Goal: Task Accomplishment & Management: Manage account settings

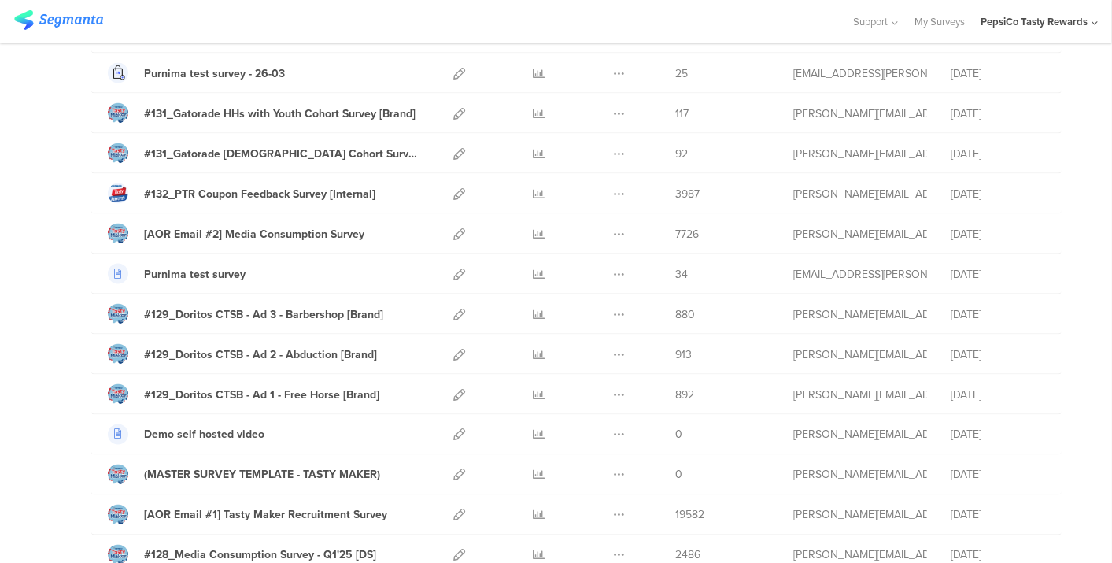
scroll to position [1626, 0]
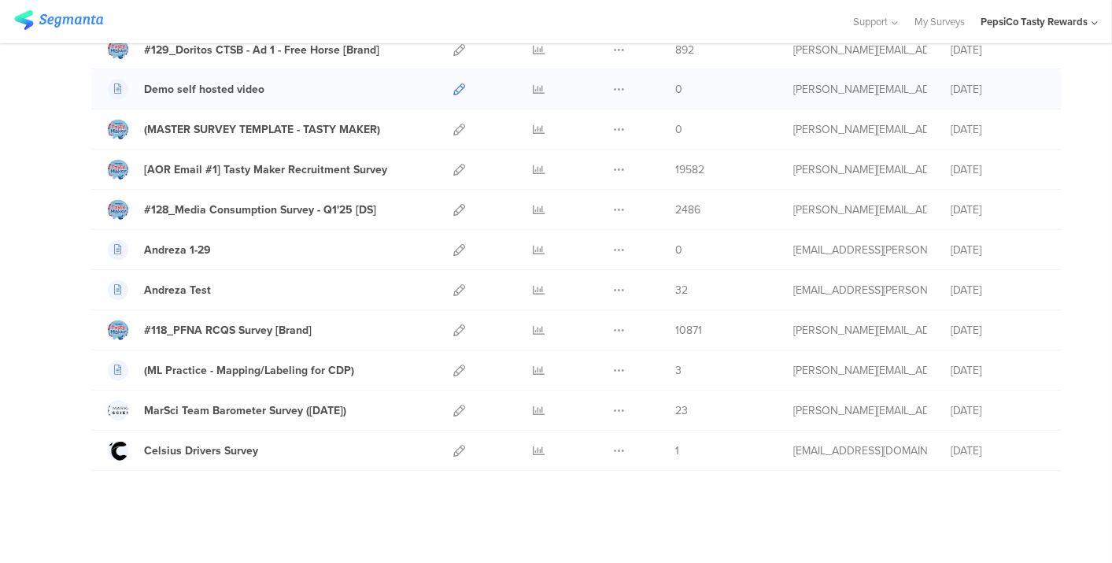
click at [453, 84] on icon at bounding box center [459, 90] width 12 height 12
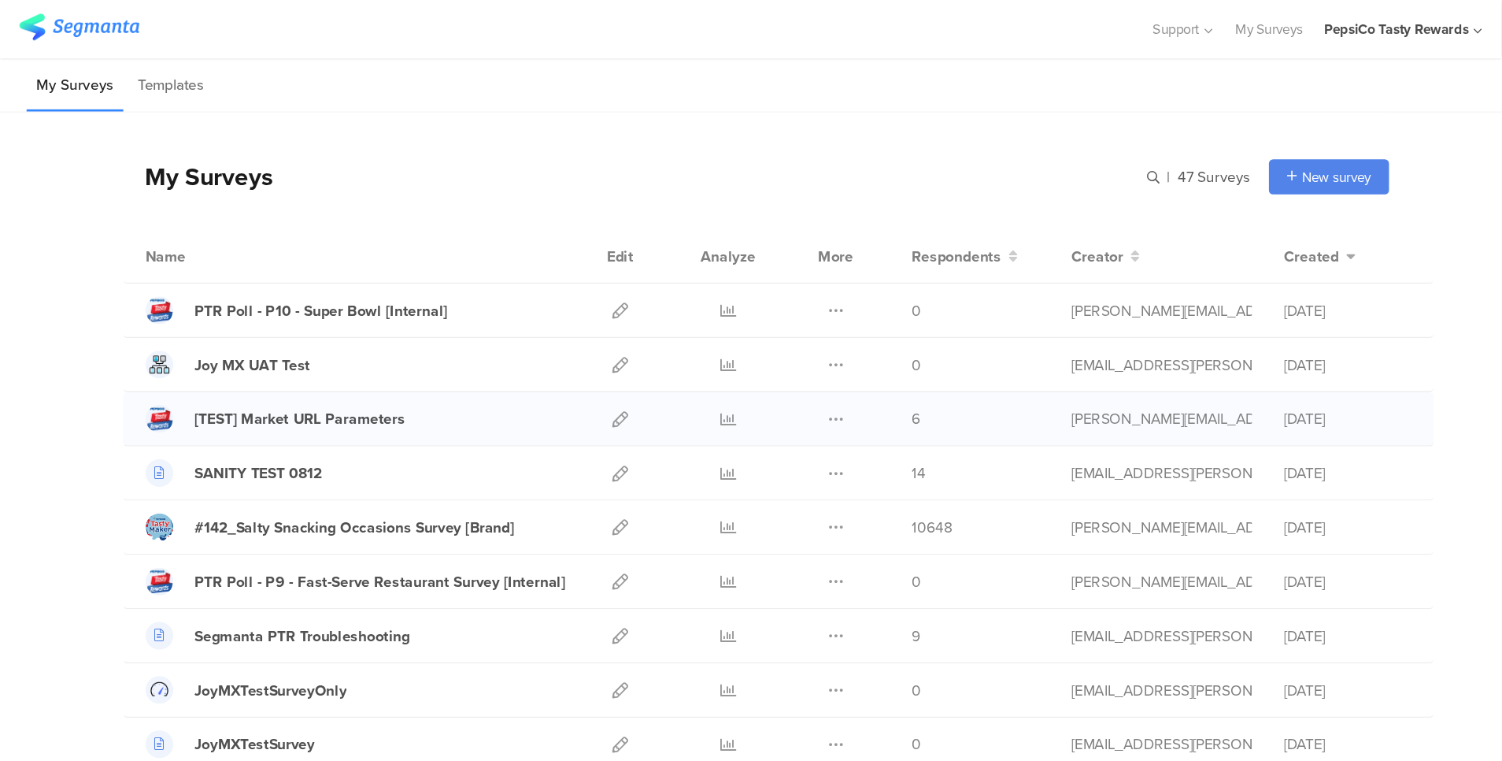
scroll to position [101, 0]
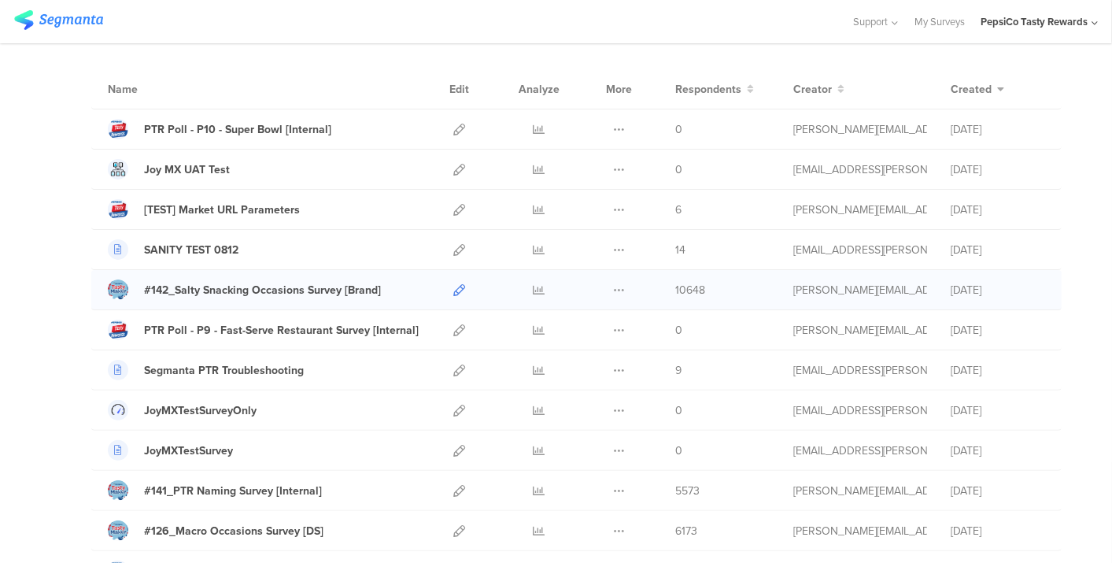
click at [453, 288] on icon at bounding box center [459, 290] width 12 height 12
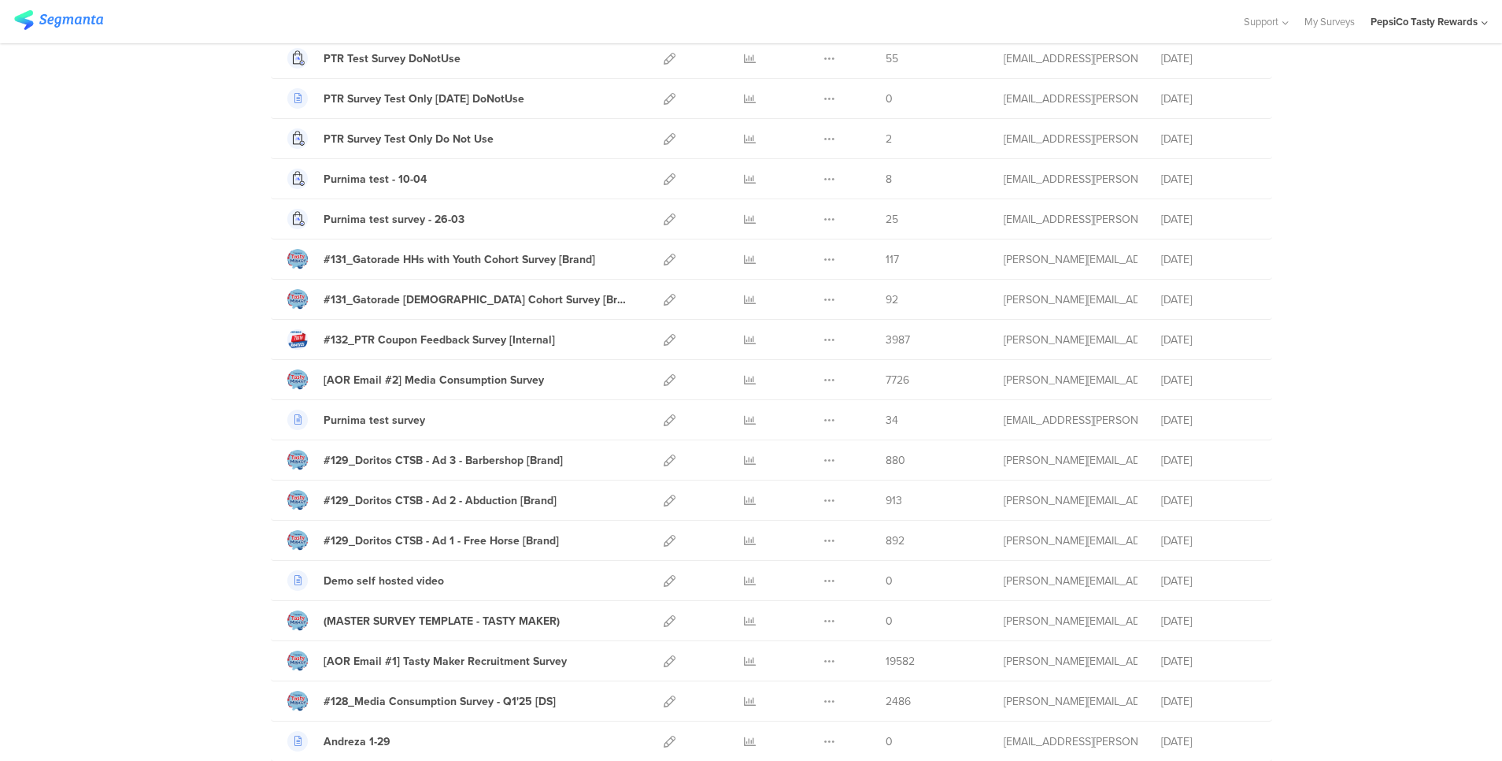
scroll to position [1439, 0]
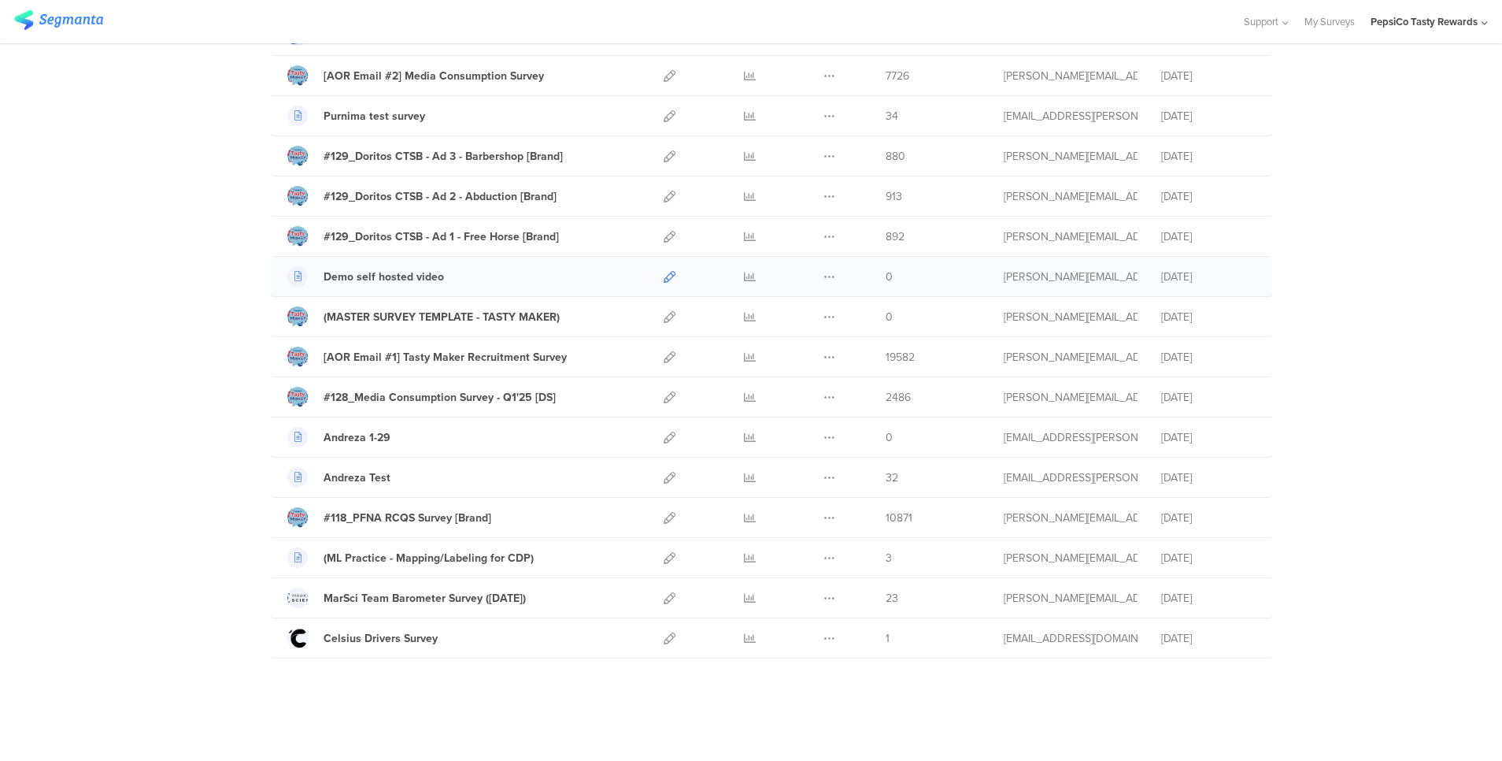
click at [664, 278] on icon at bounding box center [670, 277] width 12 height 12
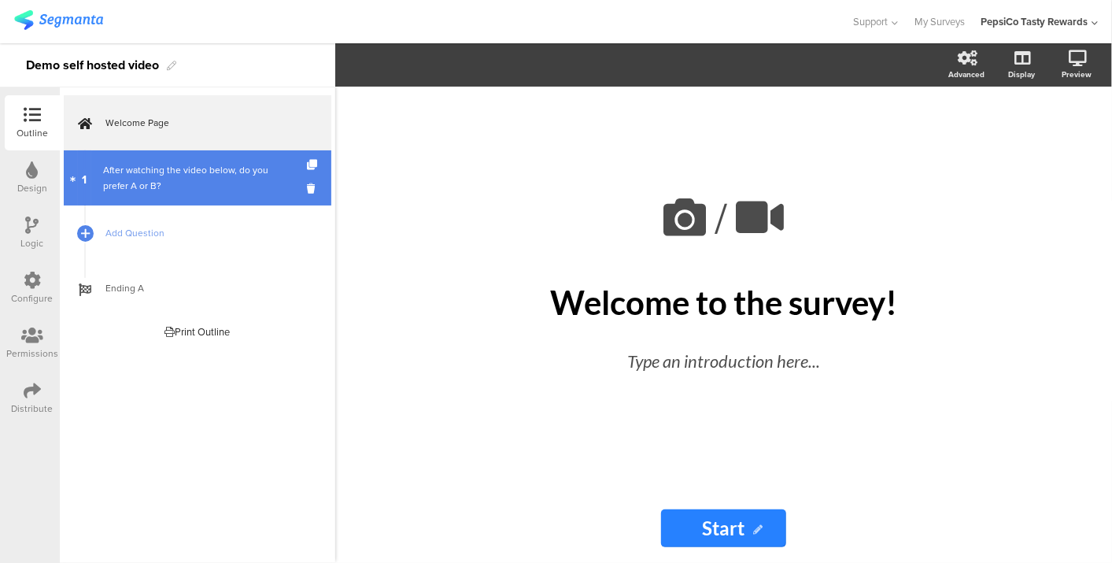
click at [172, 179] on div "After watching the video below, do you prefer A or B?" at bounding box center [197, 177] width 188 height 31
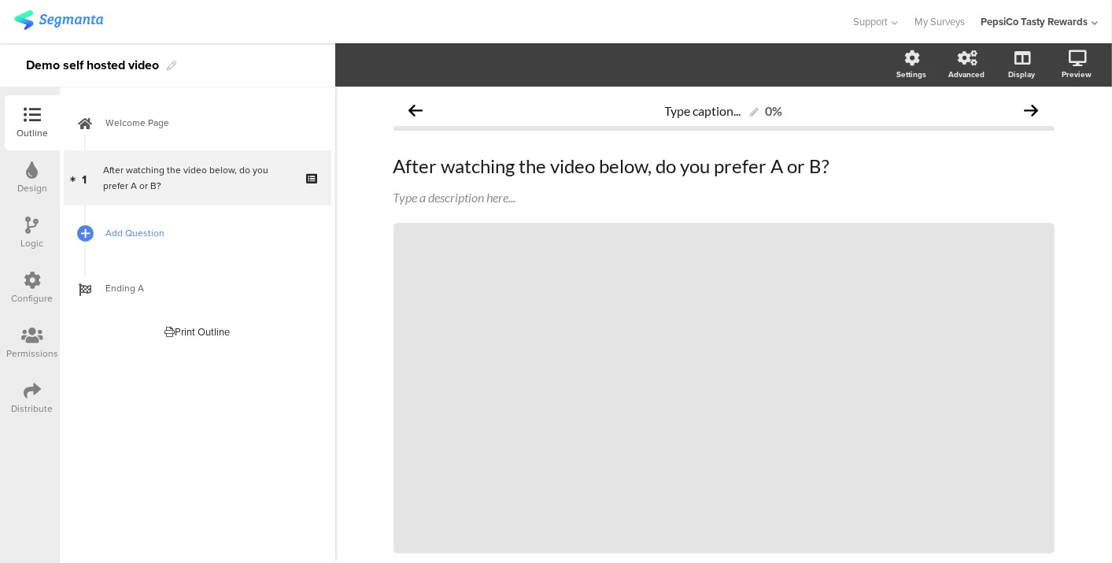
click at [135, 234] on span "Add Question" at bounding box center [206, 233] width 202 height 16
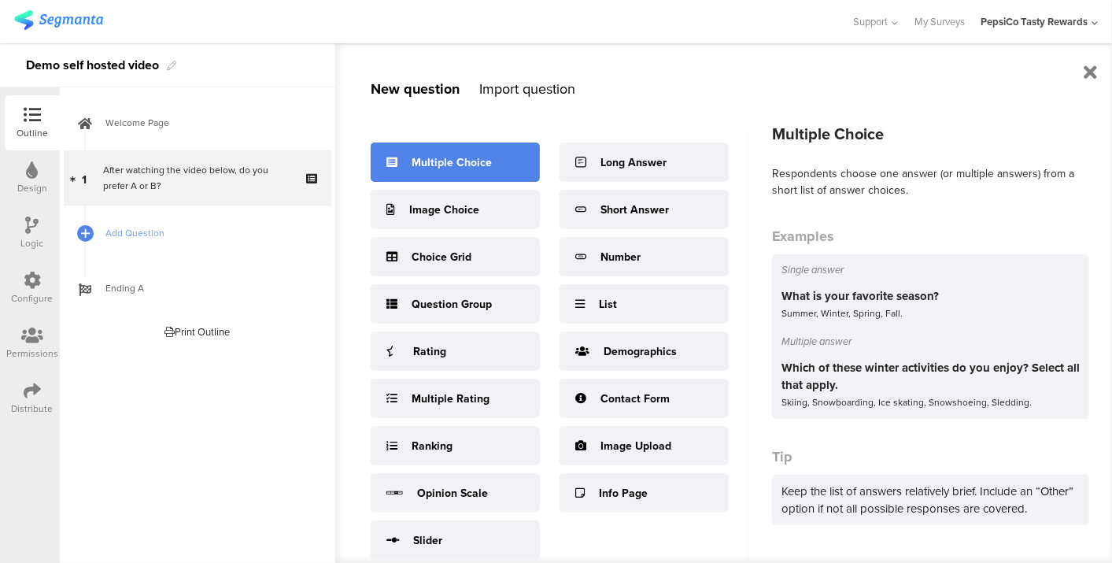
click at [481, 182] on div "Multiple Choice" at bounding box center [455, 161] width 169 height 39
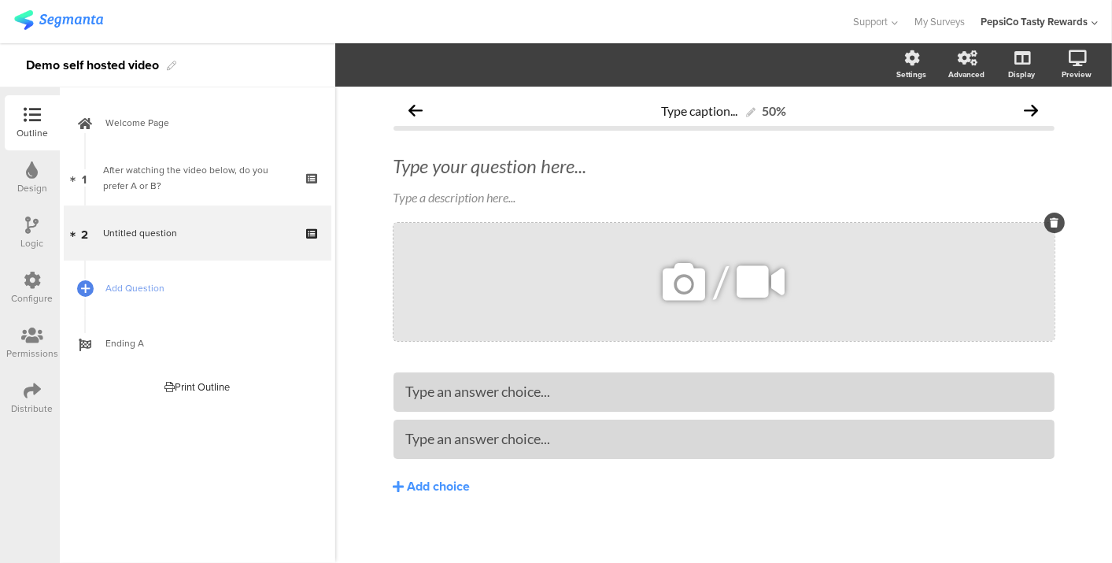
click at [731, 290] on icon at bounding box center [760, 282] width 59 height 54
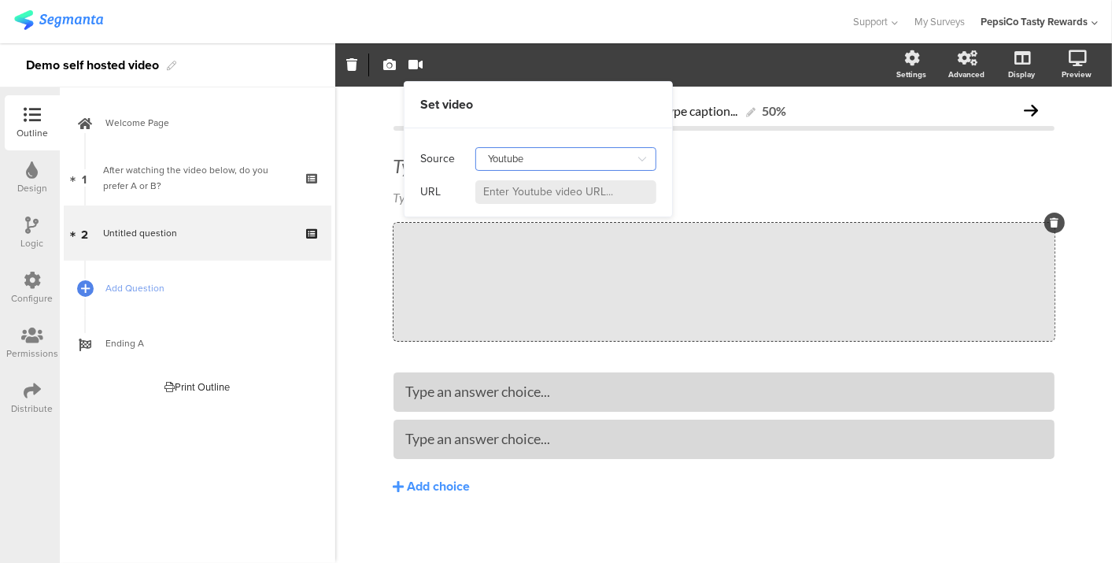
click at [516, 161] on input "Youtube" at bounding box center [566, 159] width 181 height 24
click at [525, 191] on input at bounding box center [566, 192] width 181 height 24
paste input "https://v-ttam.tiktok.com/s/ZShgFM55j/"
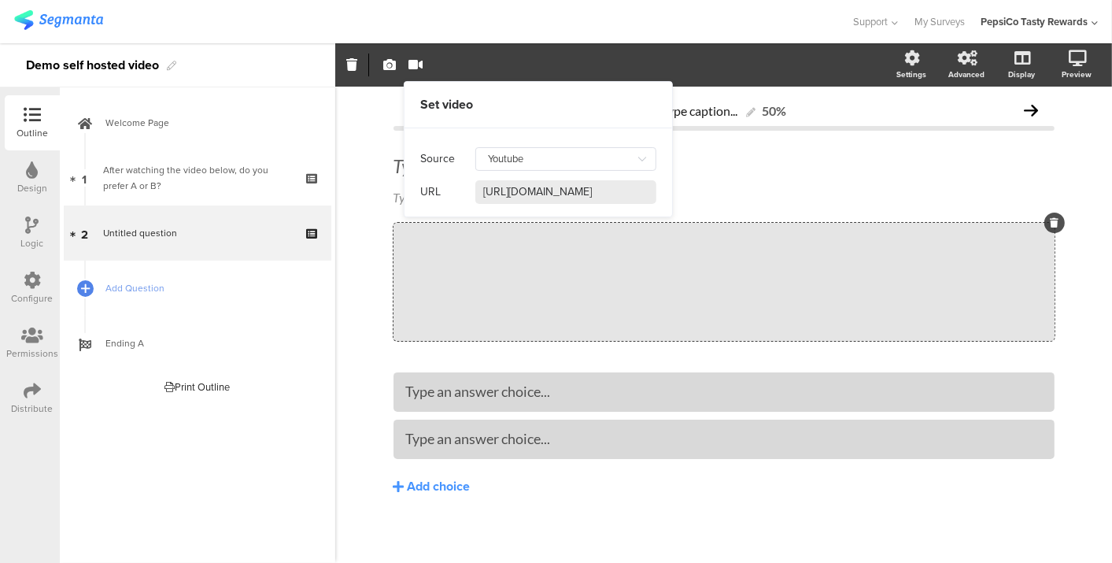
type input "https://v-ttam.tiktok.com/s/ZShgFM55j/"
drag, startPoint x: 523, startPoint y: 245, endPoint x: 351, endPoint y: 389, distance: 224.1
click at [351, 389] on body "You are using an unsupported version of Internet Explorer. Unsupported browsers…" at bounding box center [556, 281] width 1112 height 563
click at [585, 197] on input "https://v-ttam.tiktok.com/s/ZShgFM55j/" at bounding box center [566, 192] width 181 height 24
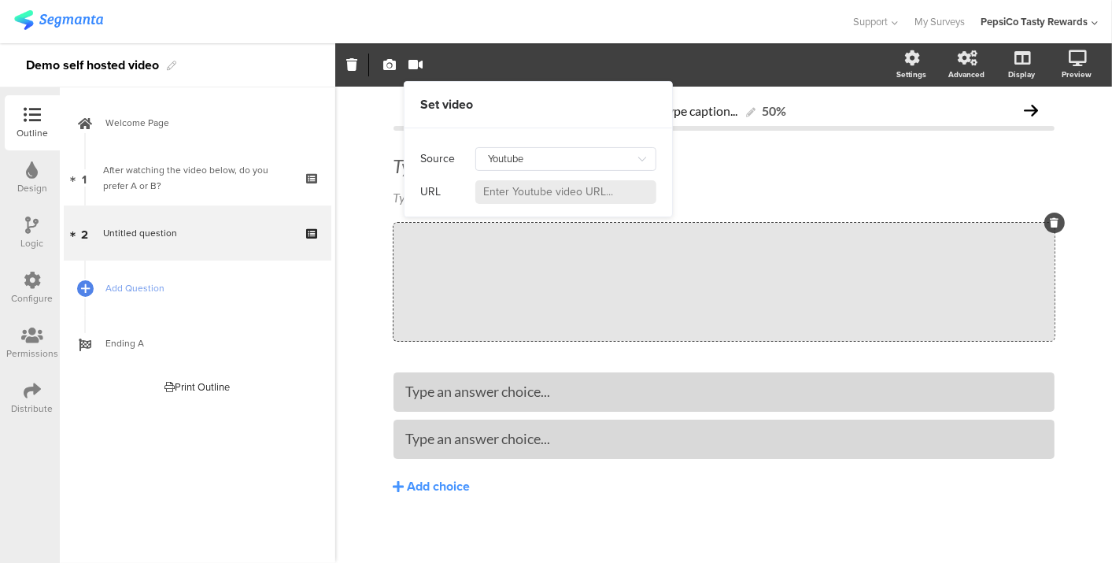
click at [585, 197] on input at bounding box center [566, 192] width 181 height 24
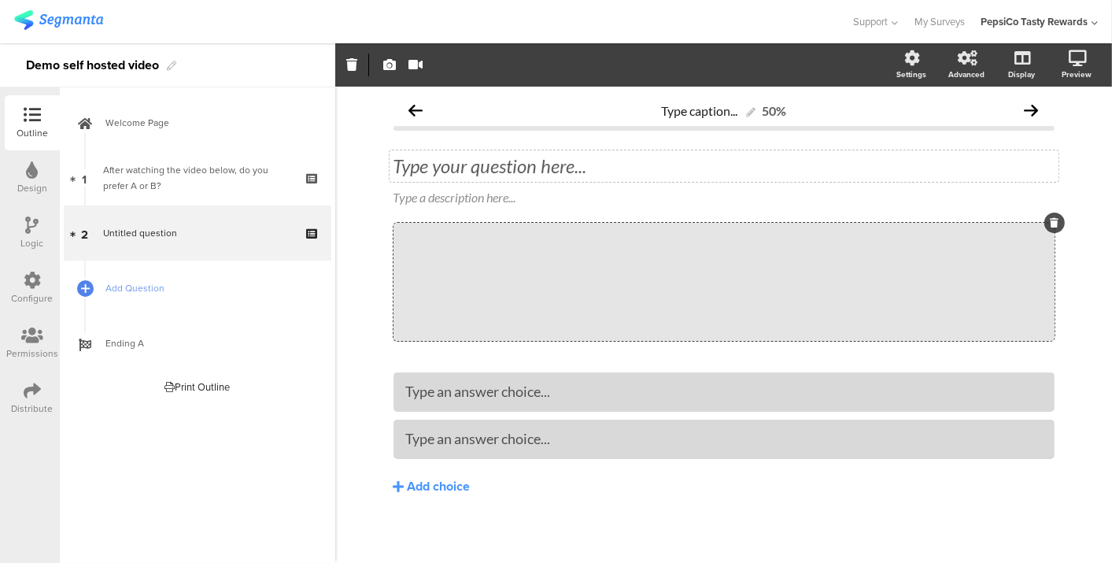
click at [793, 166] on div "Type your question here..." at bounding box center [724, 165] width 669 height 31
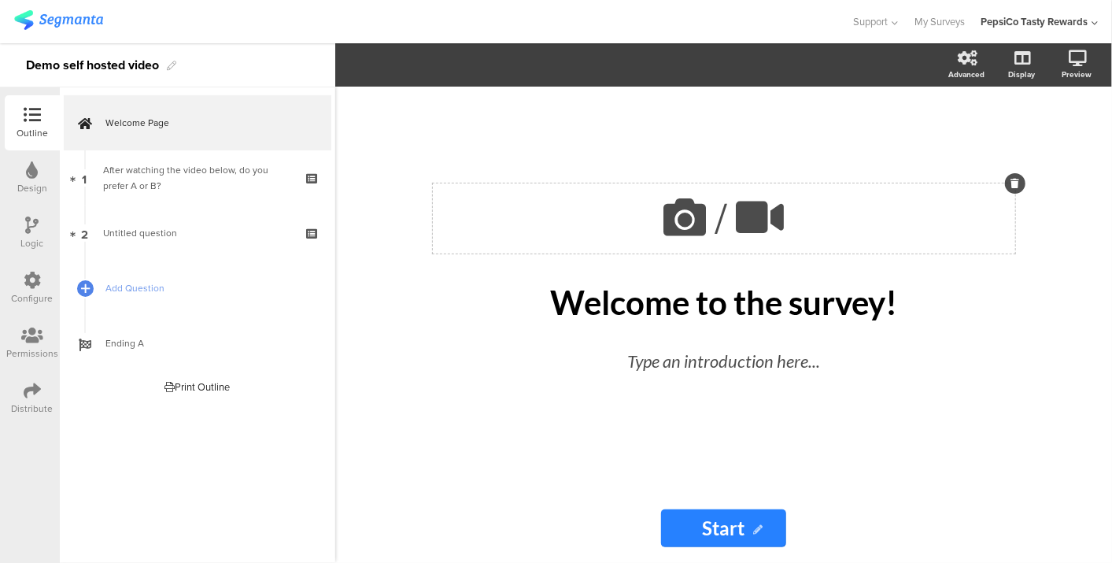
click at [764, 214] on icon at bounding box center [760, 218] width 59 height 54
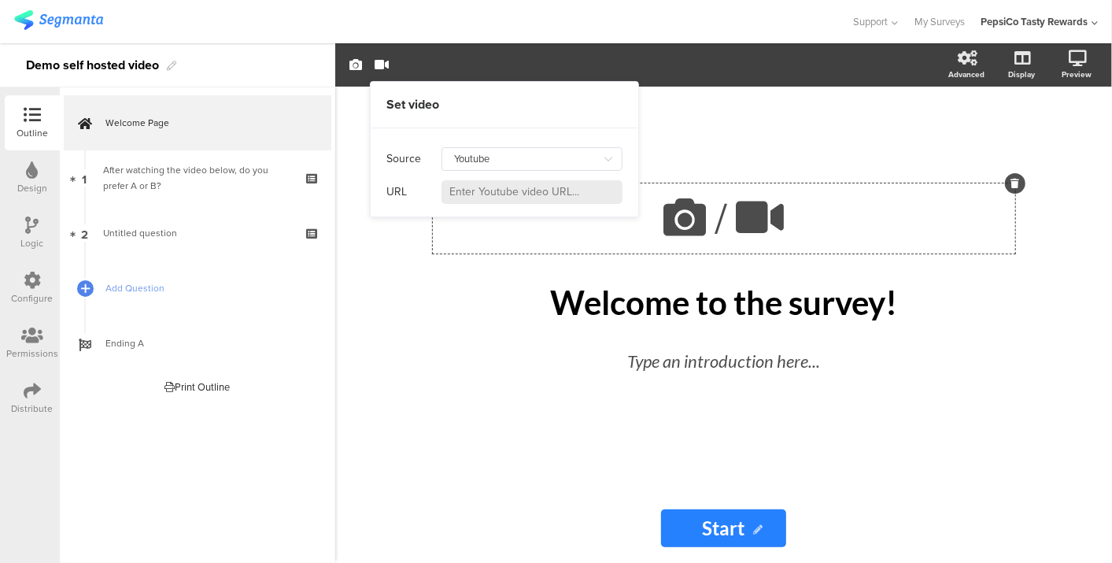
click at [549, 191] on input at bounding box center [532, 192] width 181 height 24
paste input "https://www.youtube.com/shorts/-CGFPkKBcA8"
type input "https://www.youtube.com/shorts/-CGFPkKBcA8"
click at [551, 193] on input "https://www.youtube.com/shorts/-CGFPkKBcA8" at bounding box center [532, 192] width 181 height 24
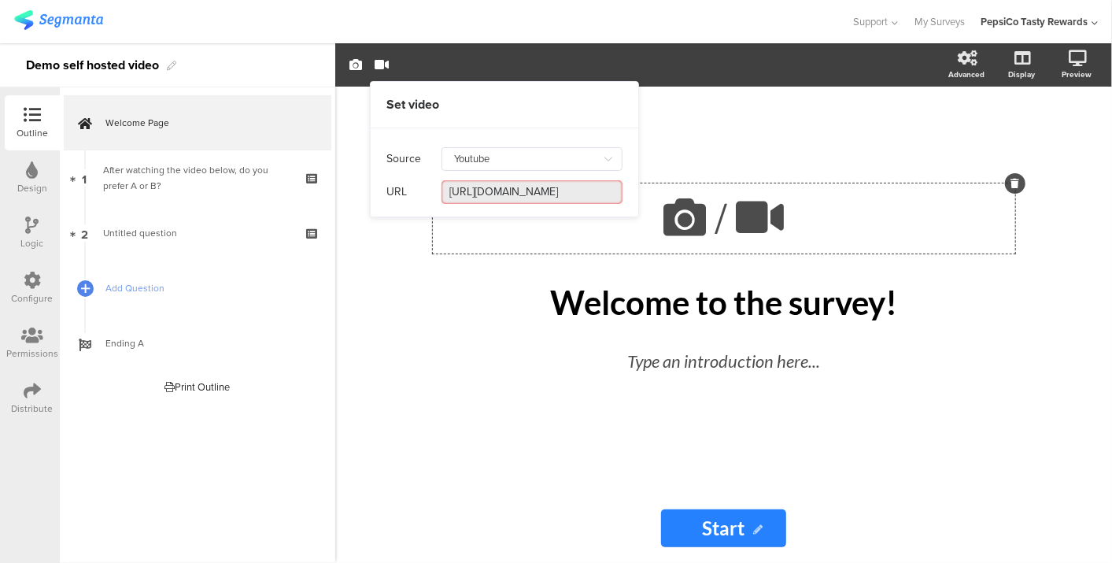
scroll to position [0, 0]
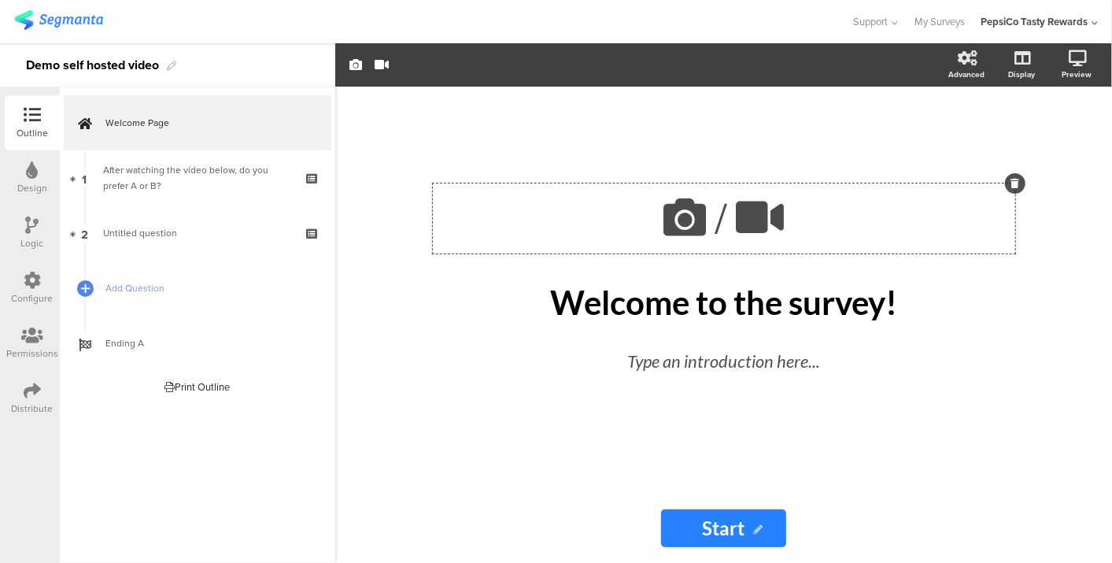
click at [76, 12] on img at bounding box center [58, 20] width 89 height 20
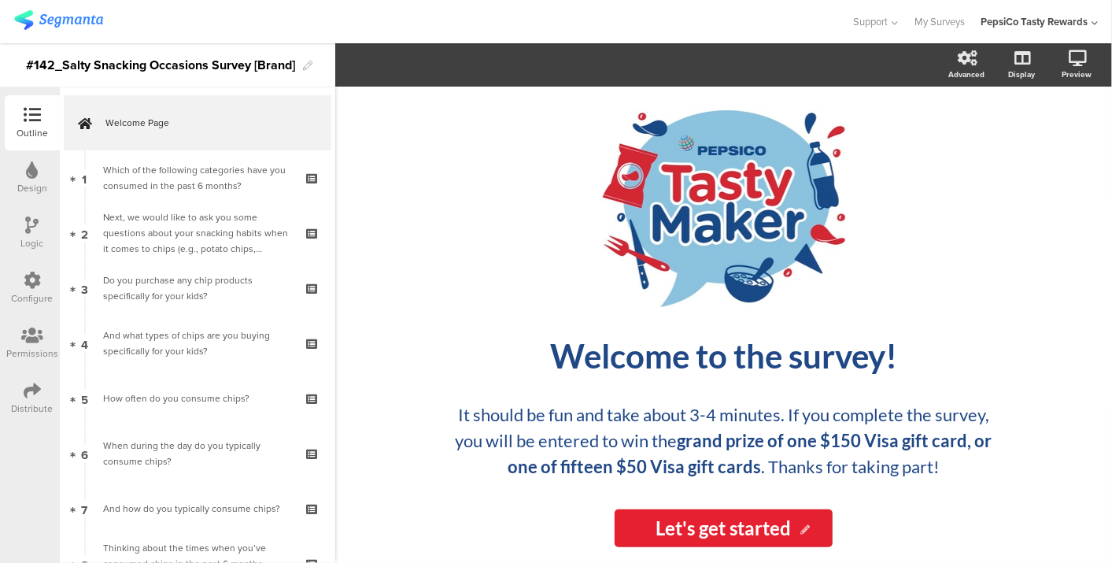
click at [29, 278] on icon at bounding box center [32, 280] width 17 height 17
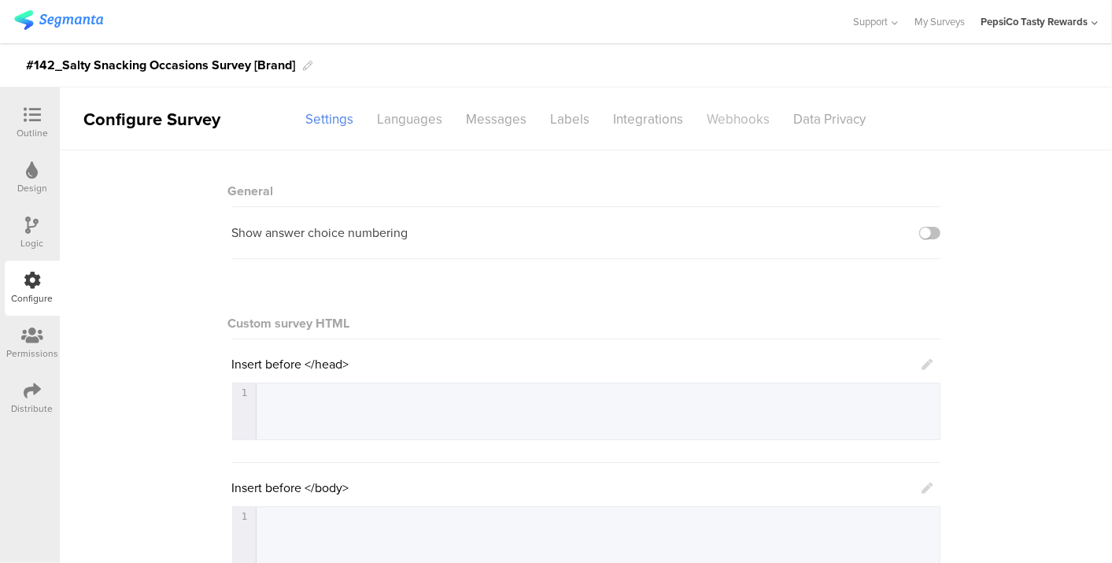
click at [723, 117] on div "Webhooks" at bounding box center [739, 119] width 87 height 28
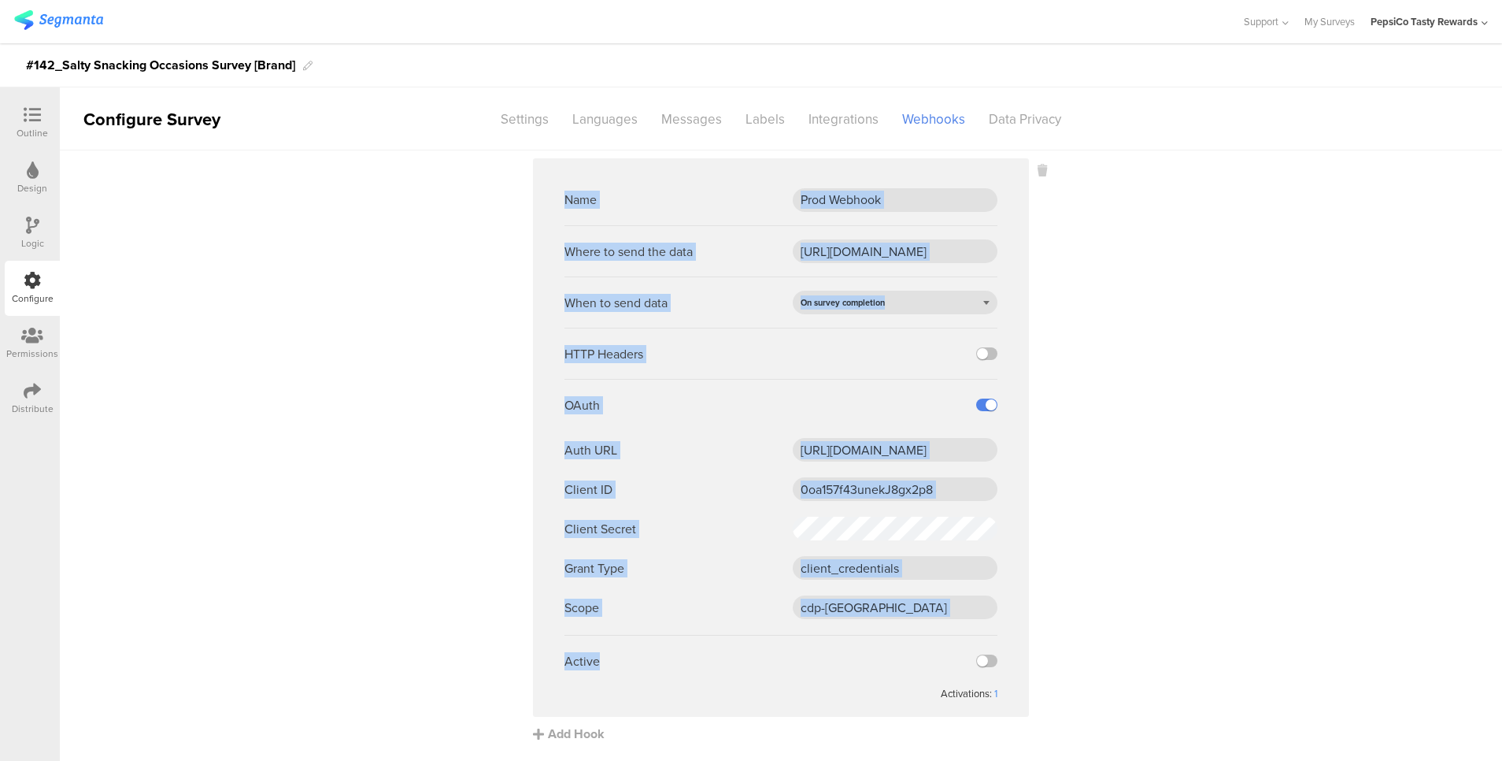
drag, startPoint x: 565, startPoint y: 199, endPoint x: 803, endPoint y: 665, distance: 523.2
click at [803, 562] on ng-form "Name Prod Webhook Where to send the data [URL][DOMAIN_NAME] When to send data O…" at bounding box center [780, 437] width 433 height 527
copy ng-form "Name Where to send the data When to send data On survey completion HTTP Headers…"
click at [891, 196] on input "Prod Webhook" at bounding box center [895, 200] width 205 height 24
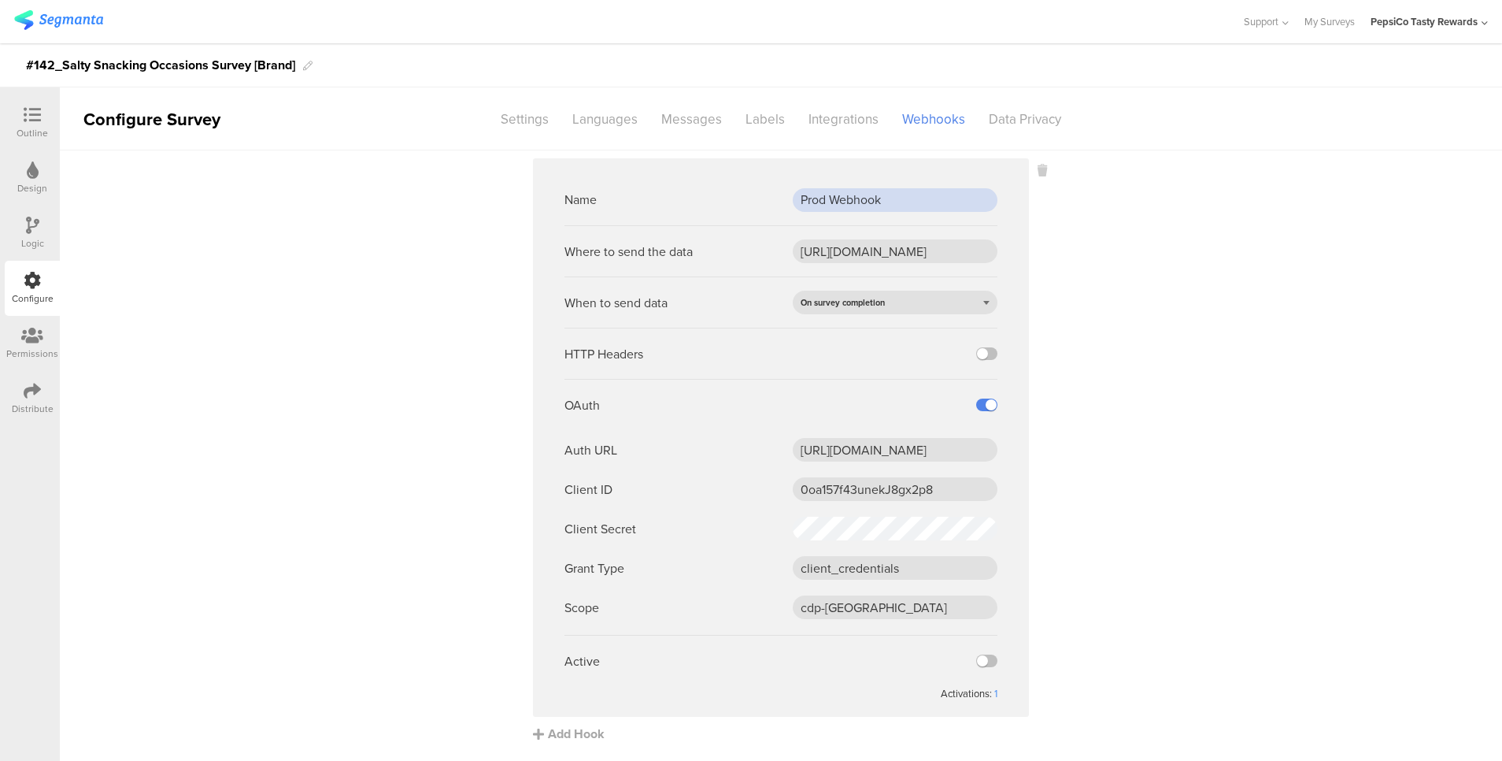
click at [891, 196] on input "Prod Webhook" at bounding box center [895, 200] width 205 height 24
click at [886, 259] on input "[URL][DOMAIN_NAME]" at bounding box center [895, 251] width 205 height 24
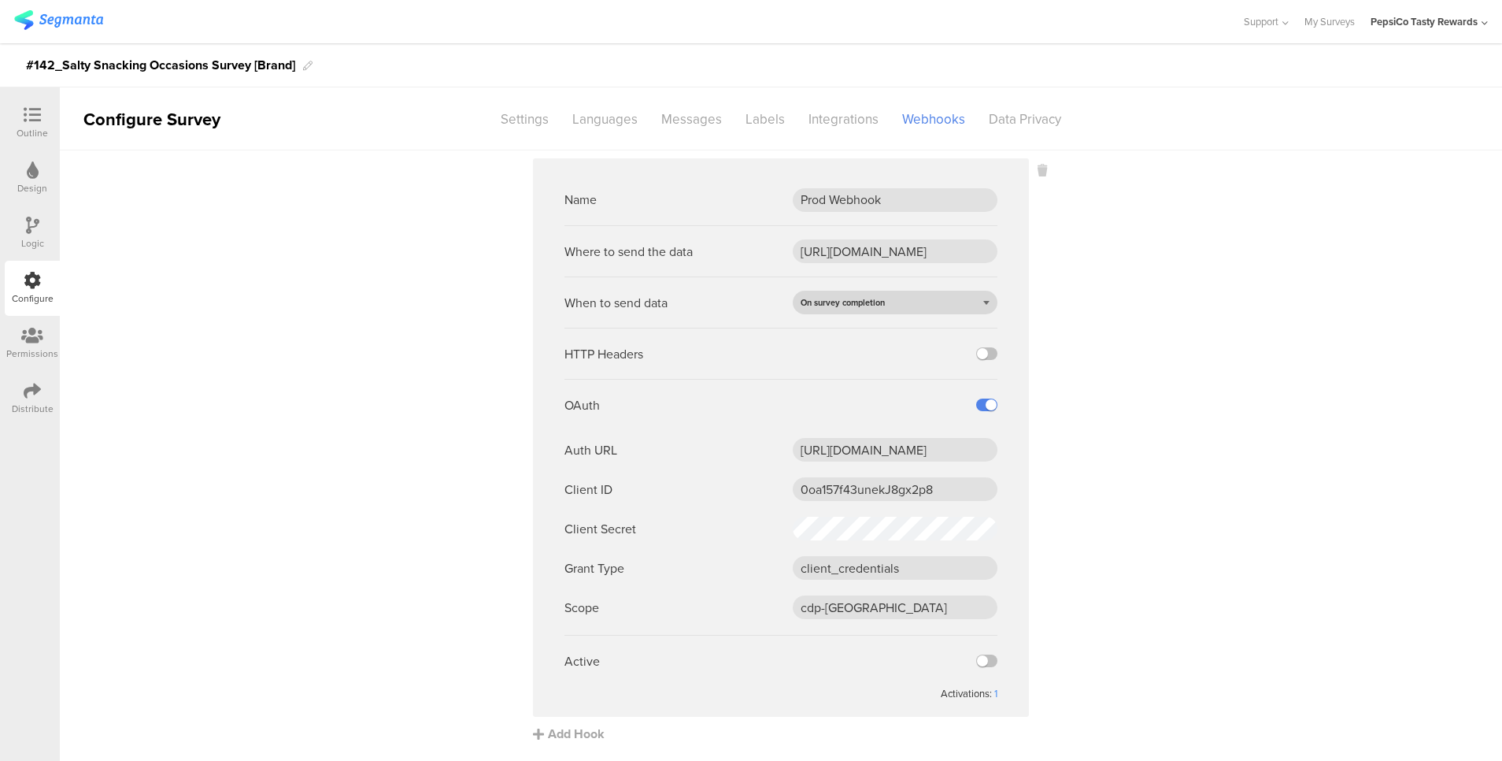
click at [890, 295] on div "On survey completion" at bounding box center [895, 303] width 205 height 24
click at [1081, 296] on sg-webhook-settings "Name Prod Webhook Where to send the data [URL][DOMAIN_NAME] When to send data O…" at bounding box center [781, 450] width 1442 height 584
click at [875, 452] on input "[URL][DOMAIN_NAME]" at bounding box center [895, 450] width 205 height 24
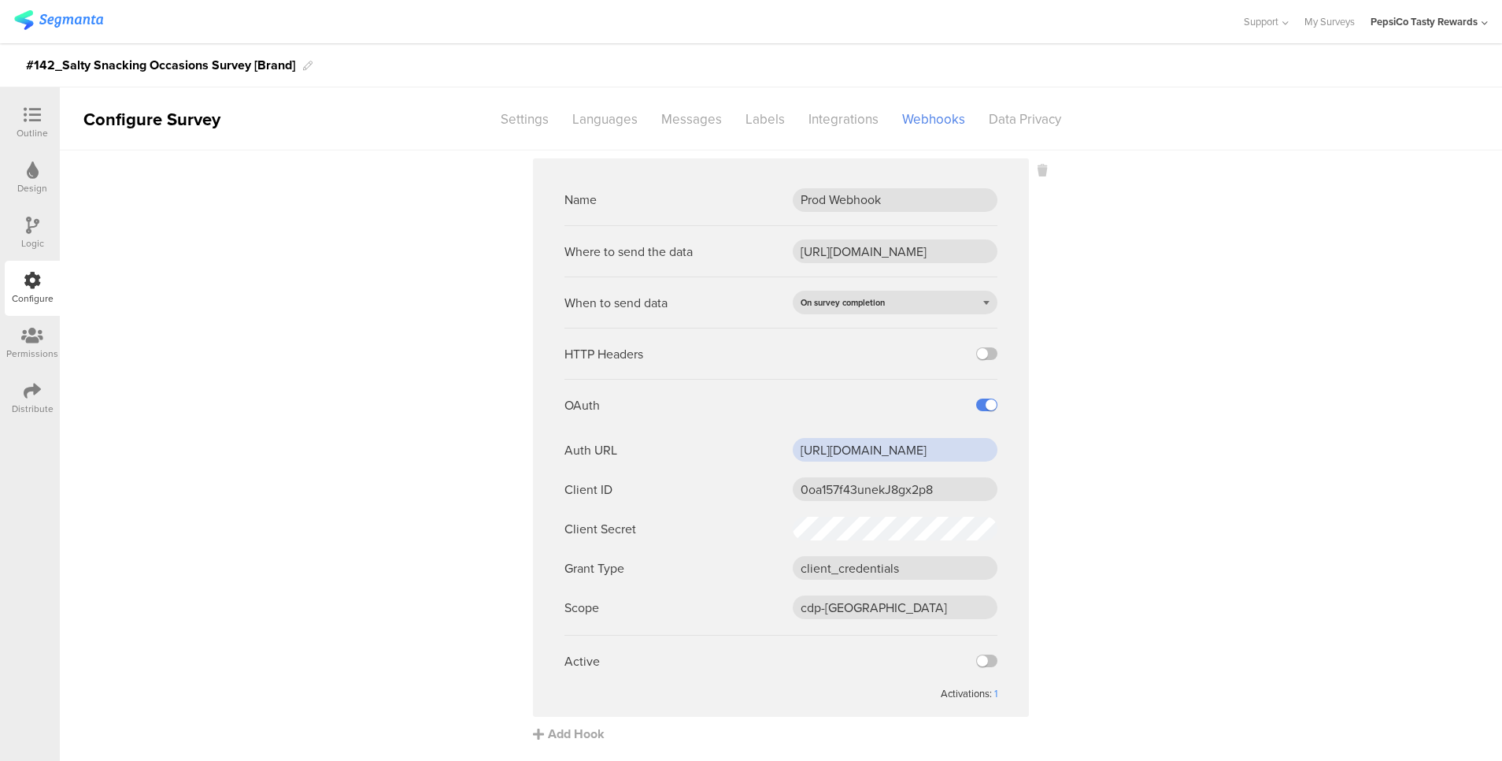
click at [875, 452] on input "[URL][DOMAIN_NAME]" at bounding box center [895, 450] width 205 height 24
click at [873, 494] on input "0oa157f43unekJ8gx2p8" at bounding box center [895, 489] width 205 height 24
click at [846, 562] on input "client_credentials" at bounding box center [895, 568] width 205 height 24
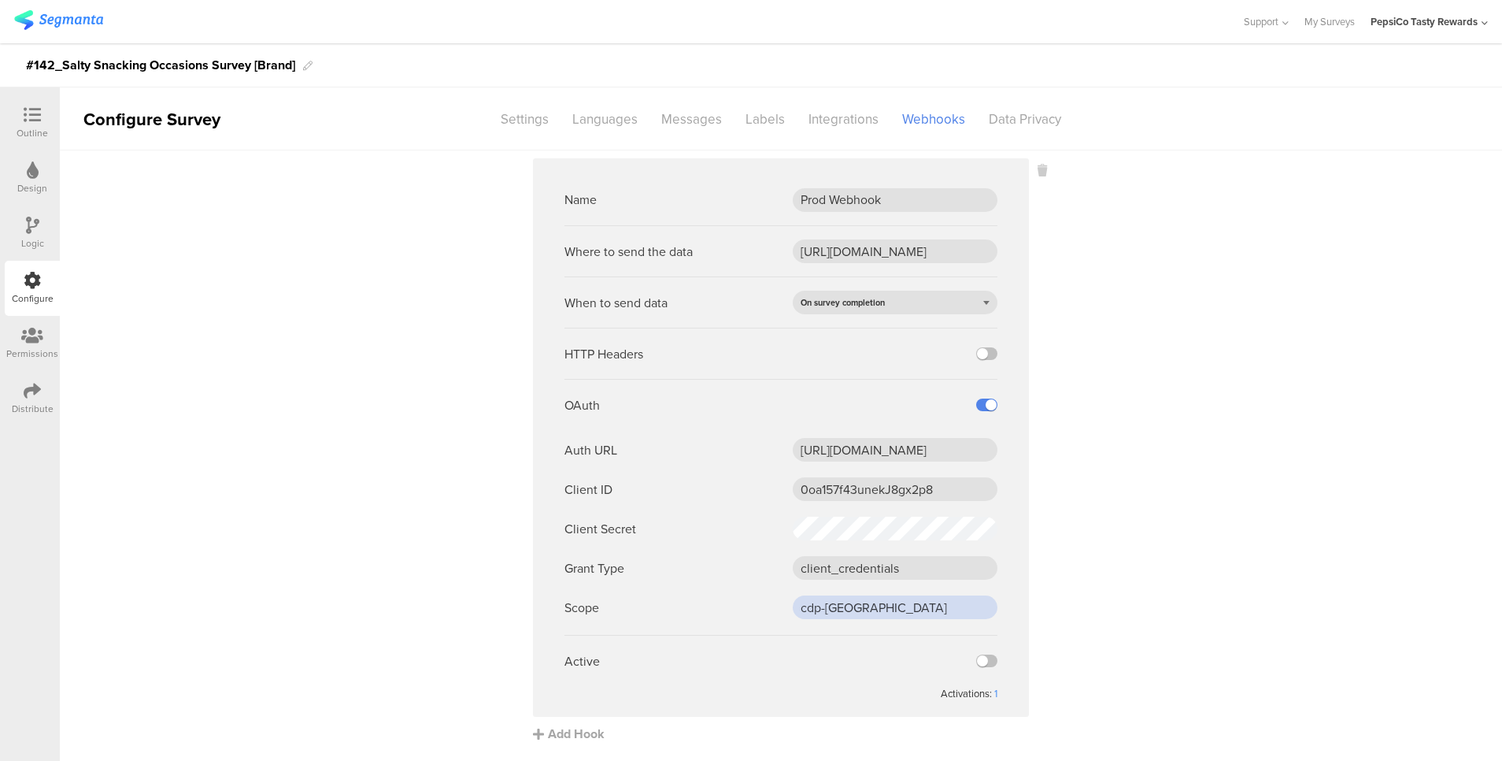
click at [843, 562] on input "cdp-[GEOGRAPHIC_DATA]" at bounding box center [895, 607] width 205 height 24
